Goal: Obtain resource: Download file/media

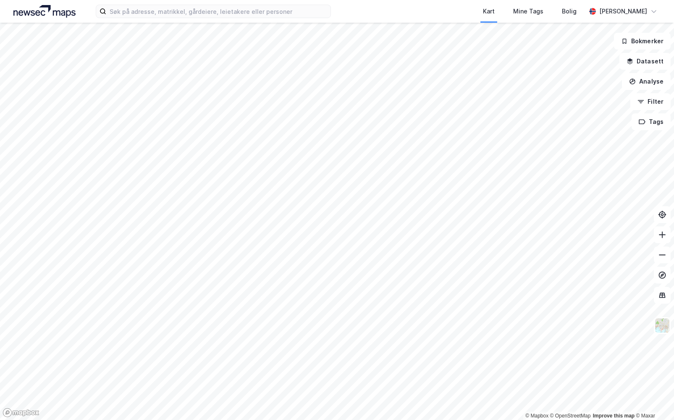
click at [208, 18] on div "Kart Mine Tags Bolig [PERSON_NAME]" at bounding box center [337, 11] width 674 height 23
click at [210, 13] on input at bounding box center [218, 11] width 224 height 13
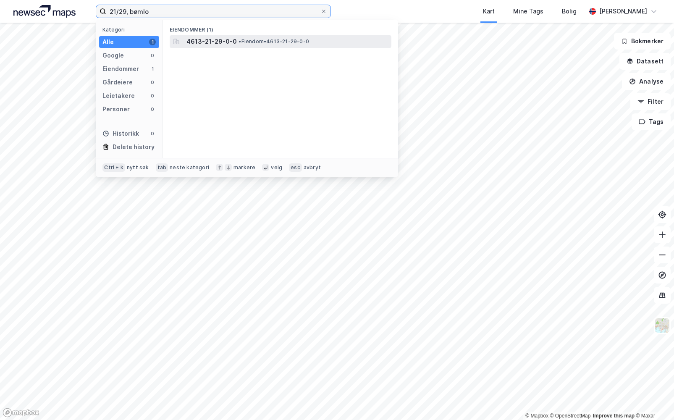
type input "21/29, bømlo"
click at [219, 40] on span "4613-21-29-0-0" at bounding box center [212, 42] width 50 height 10
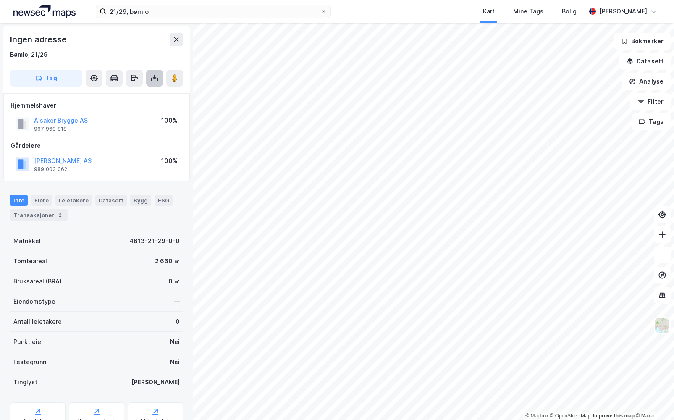
click at [155, 76] on icon at bounding box center [154, 78] width 8 height 8
click at [135, 107] on div "Last ned matrikkelrapport" at bounding box center [123, 108] width 69 height 7
